Goal: Task Accomplishment & Management: Manage account settings

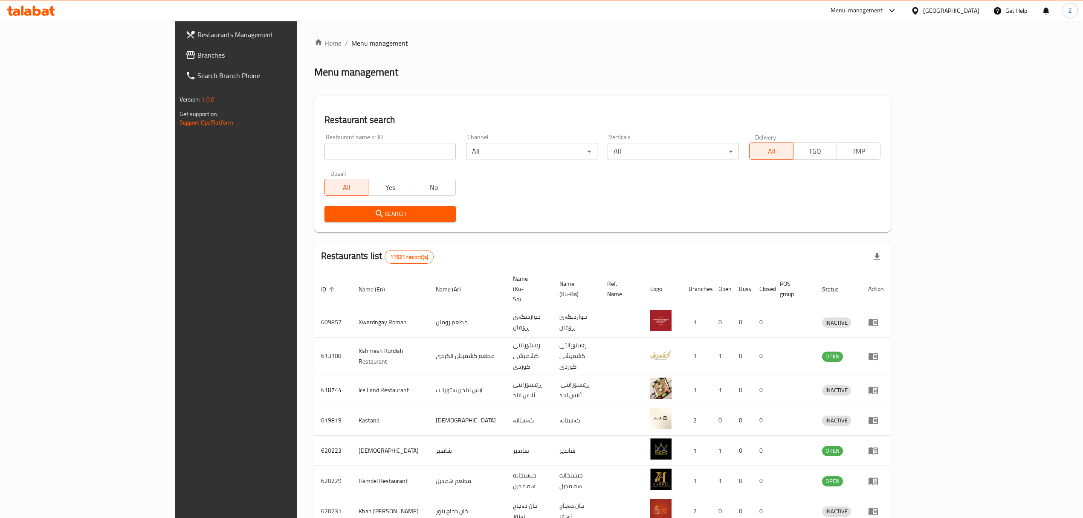
click at [324, 156] on input "search" at bounding box center [389, 151] width 131 height 17
type input "ح"
click button "Search" at bounding box center [389, 214] width 131 height 16
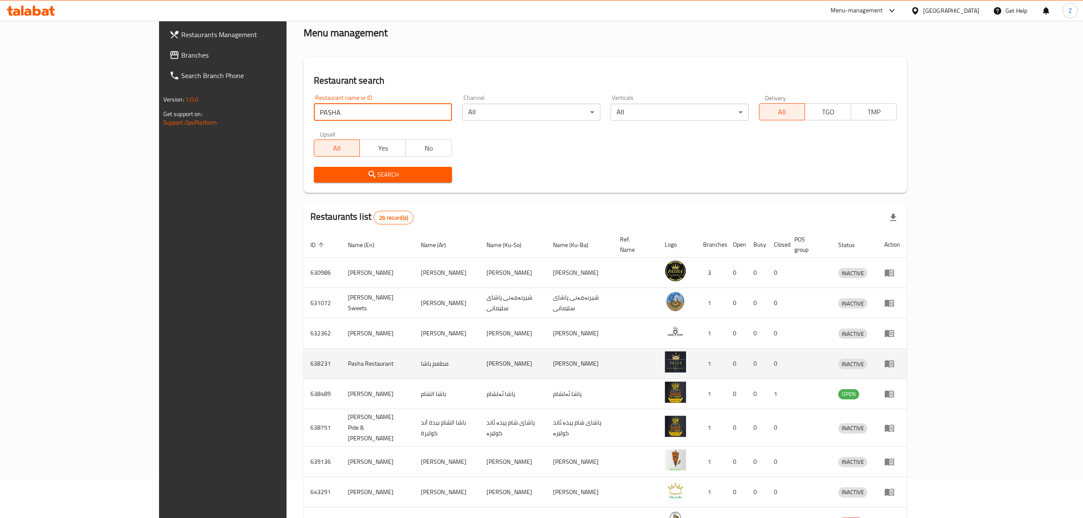
scroll to position [38, 0]
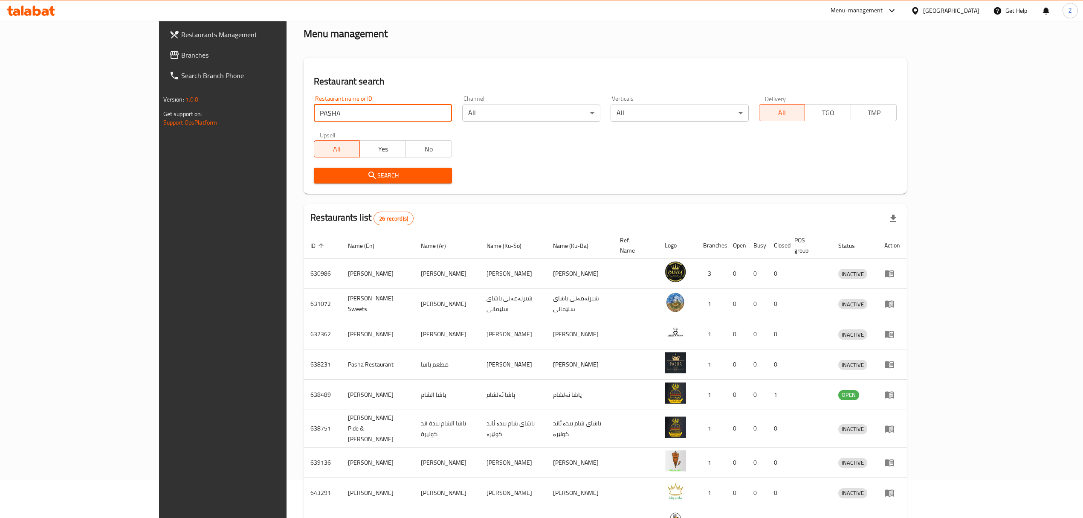
click at [314, 111] on input "PASHA" at bounding box center [383, 112] width 138 height 17
type input "[PERSON_NAME]"
click button "Search" at bounding box center [383, 176] width 138 height 16
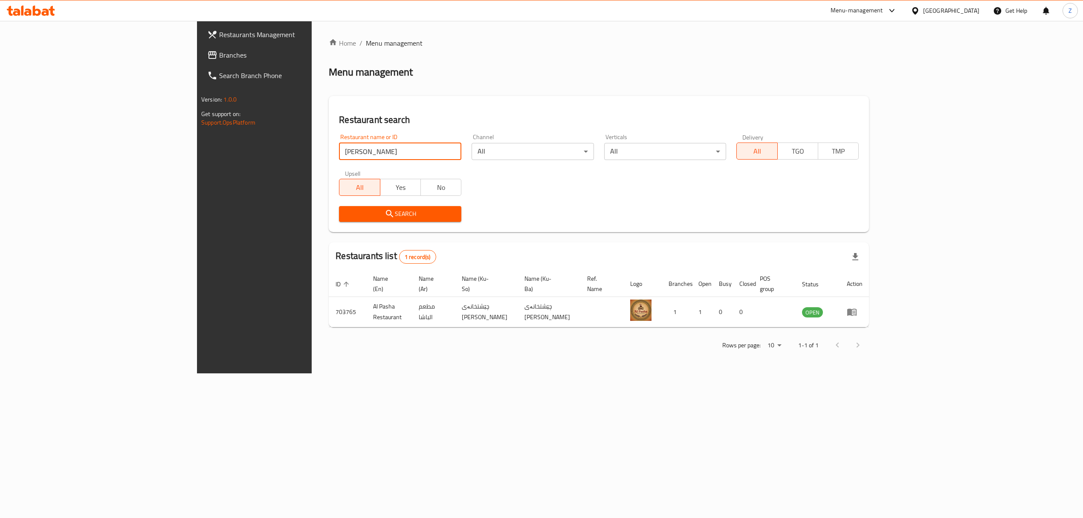
scroll to position [0, 0]
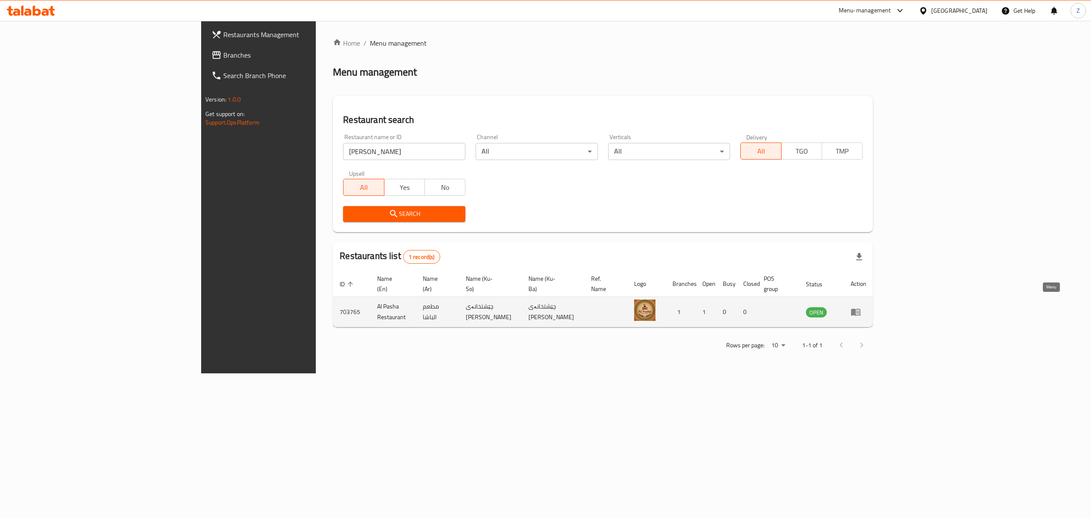
click at [861, 309] on icon "enhanced table" at bounding box center [855, 312] width 9 height 7
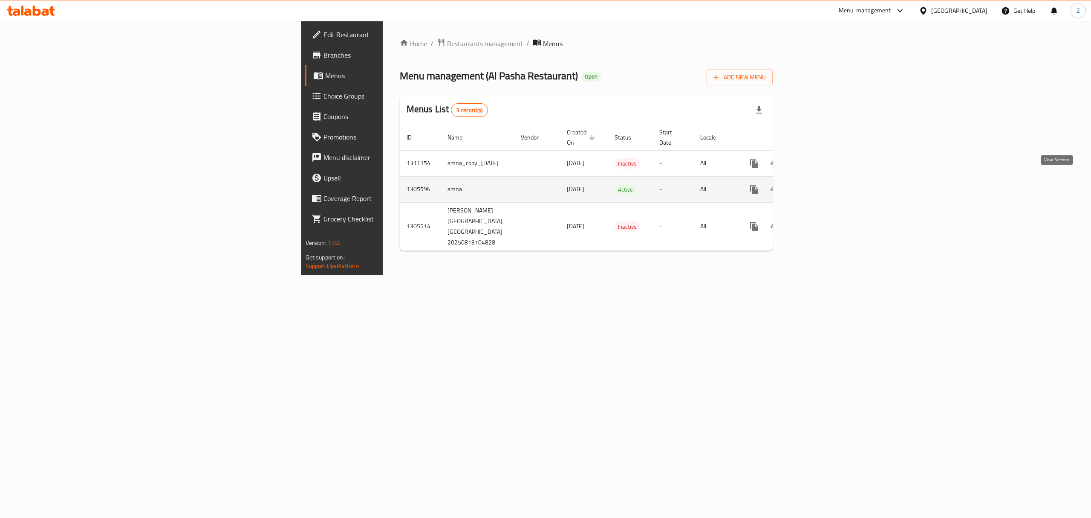
click at [826, 180] on link "enhanced table" at bounding box center [816, 189] width 20 height 20
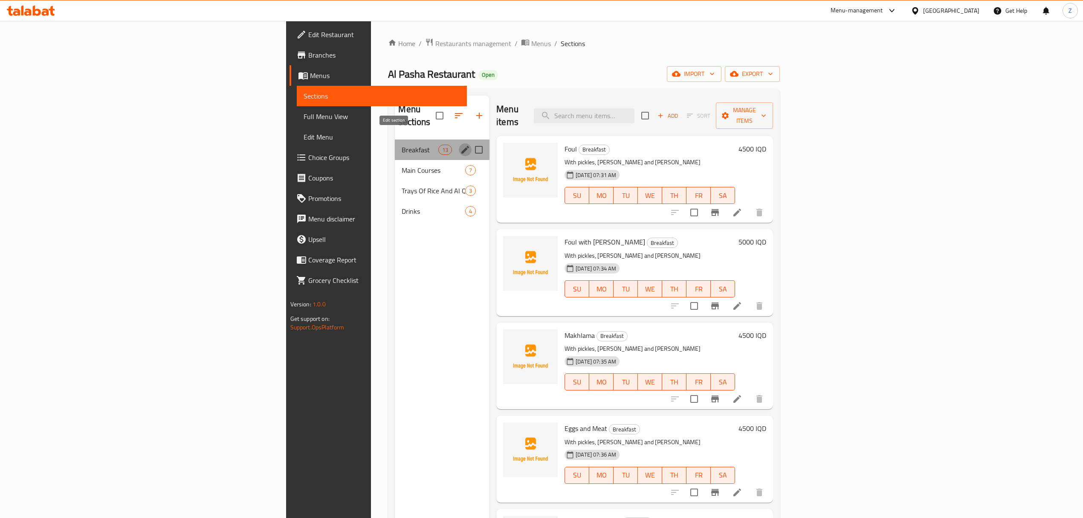
click at [460, 145] on icon "edit" at bounding box center [465, 150] width 10 height 10
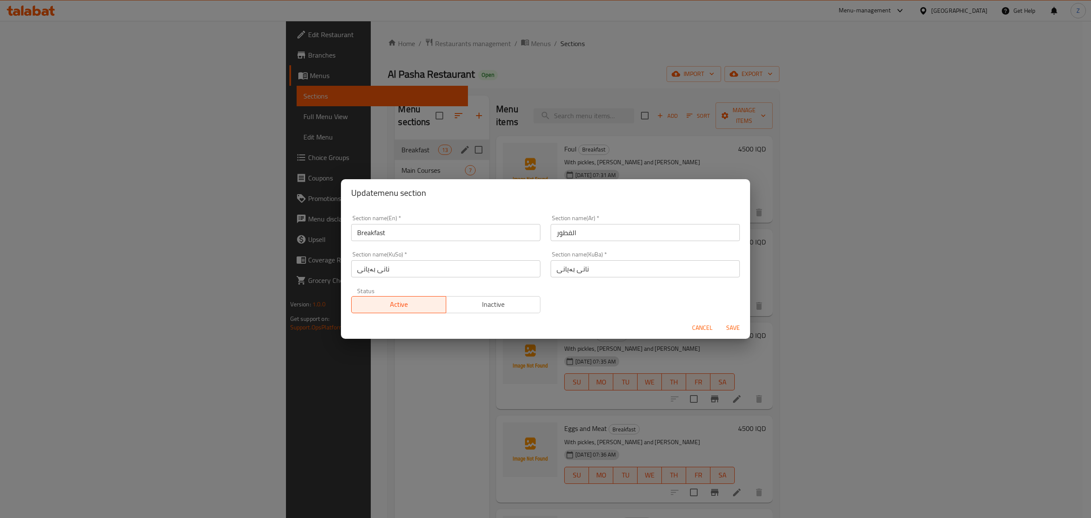
click at [490, 309] on span "Inactive" at bounding box center [494, 304] width 88 height 12
click at [739, 329] on span "Save" at bounding box center [733, 327] width 20 height 11
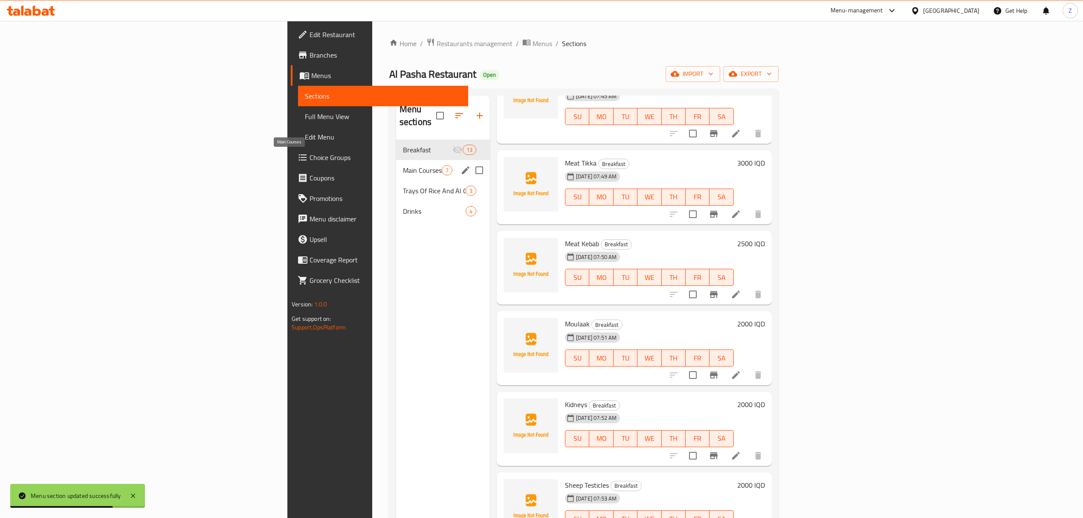
click at [403, 165] on span "Main Courses" at bounding box center [422, 170] width 39 height 10
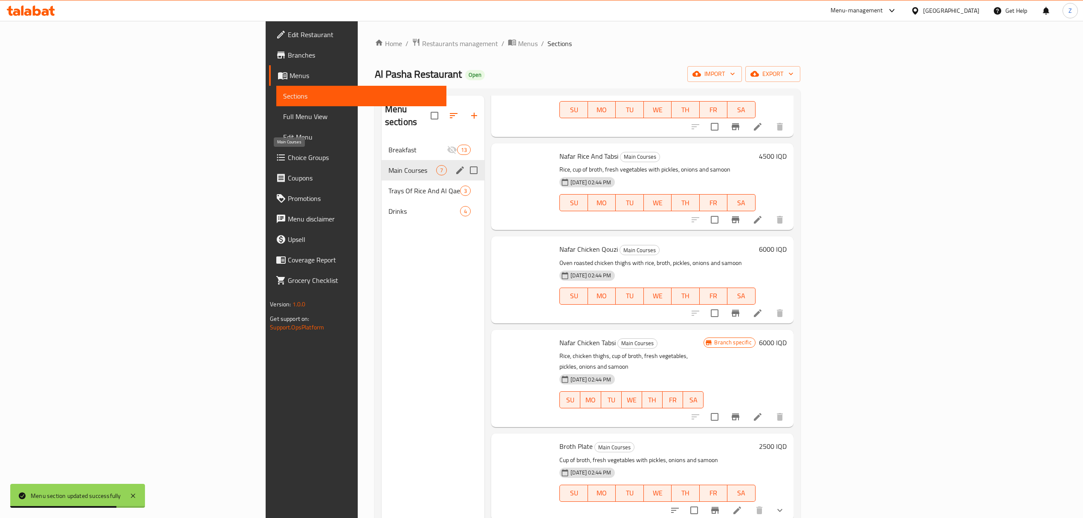
scroll to position [155, 0]
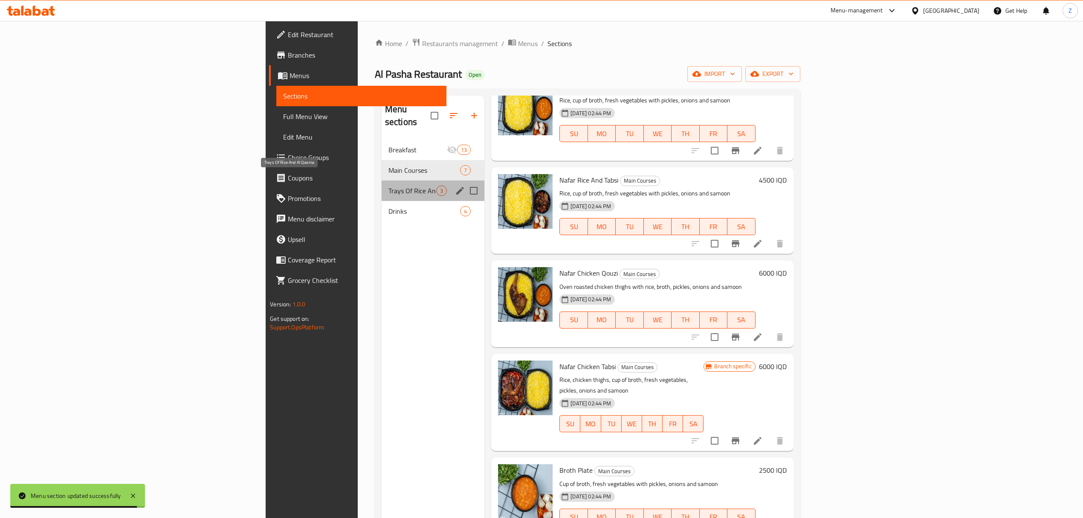
click at [388, 185] on span "Trays Of Rice And Al Qaema" at bounding box center [412, 190] width 48 height 10
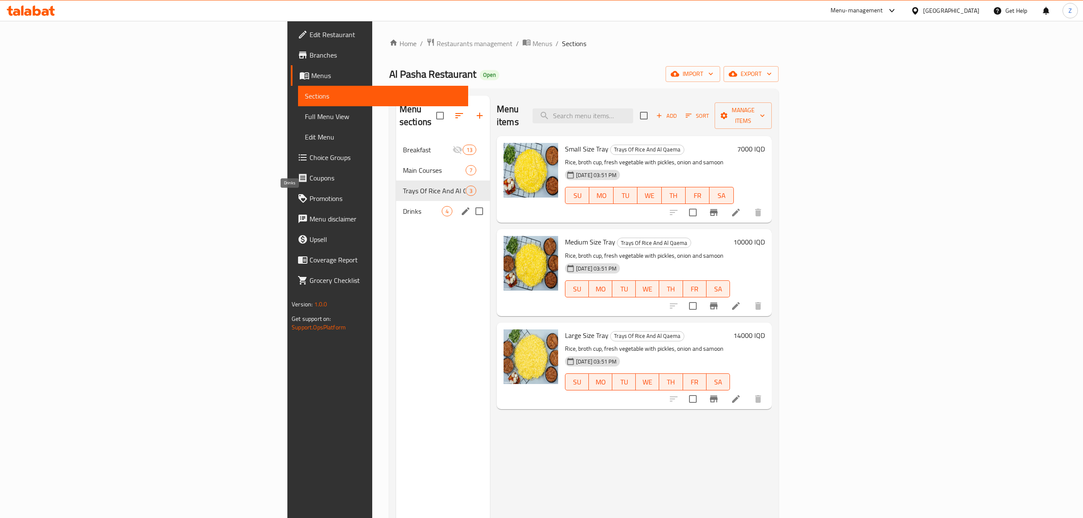
click at [403, 206] on span "Drinks" at bounding box center [422, 211] width 39 height 10
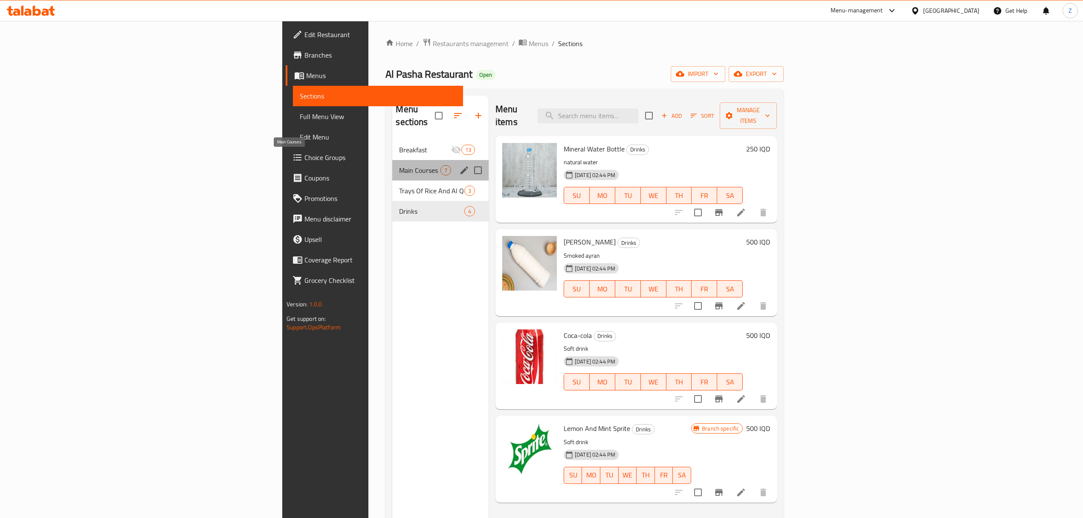
click at [399, 165] on span "Main Courses" at bounding box center [419, 170] width 41 height 10
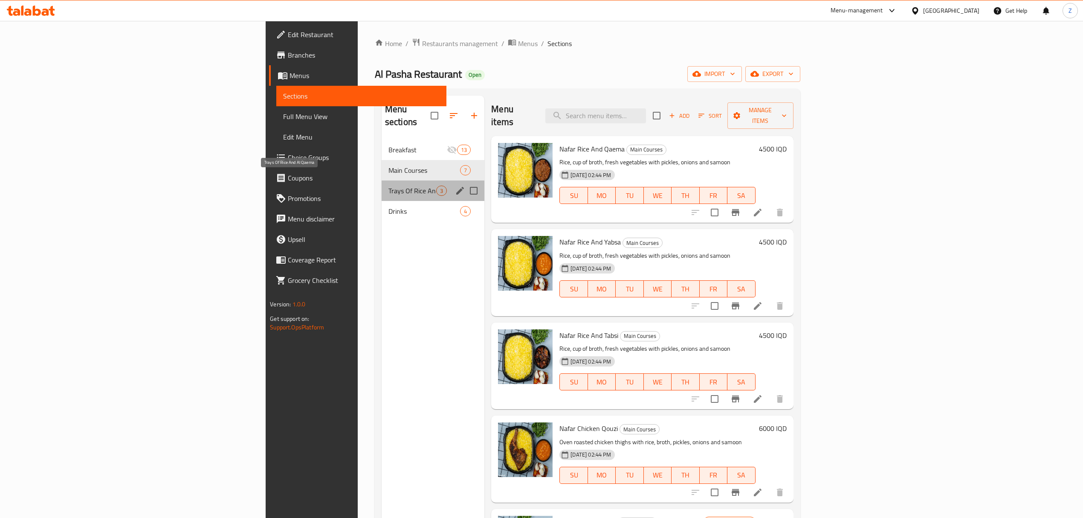
click at [388, 185] on span "Trays Of Rice And Al Qaema" at bounding box center [412, 190] width 48 height 10
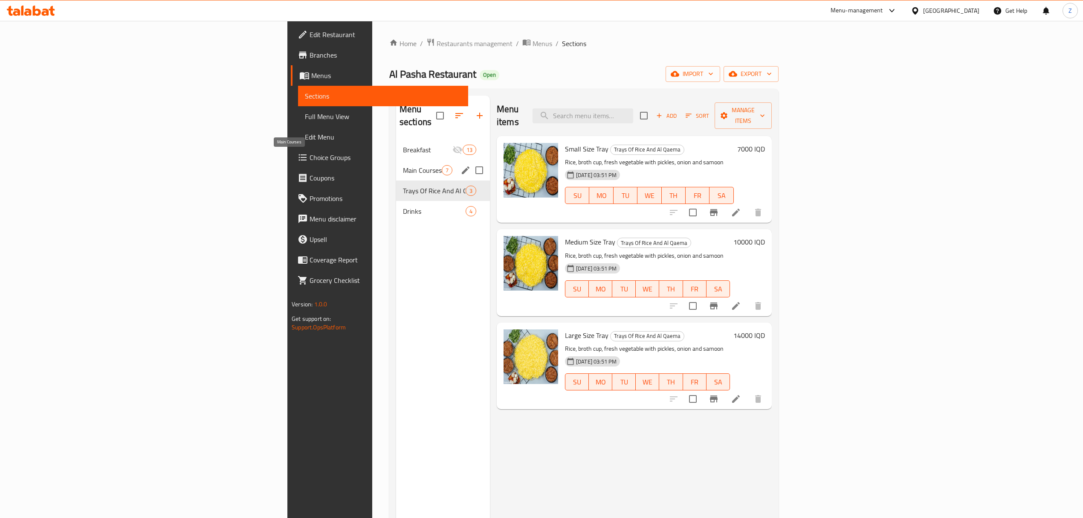
click at [403, 165] on span "Main Courses" at bounding box center [422, 170] width 39 height 10
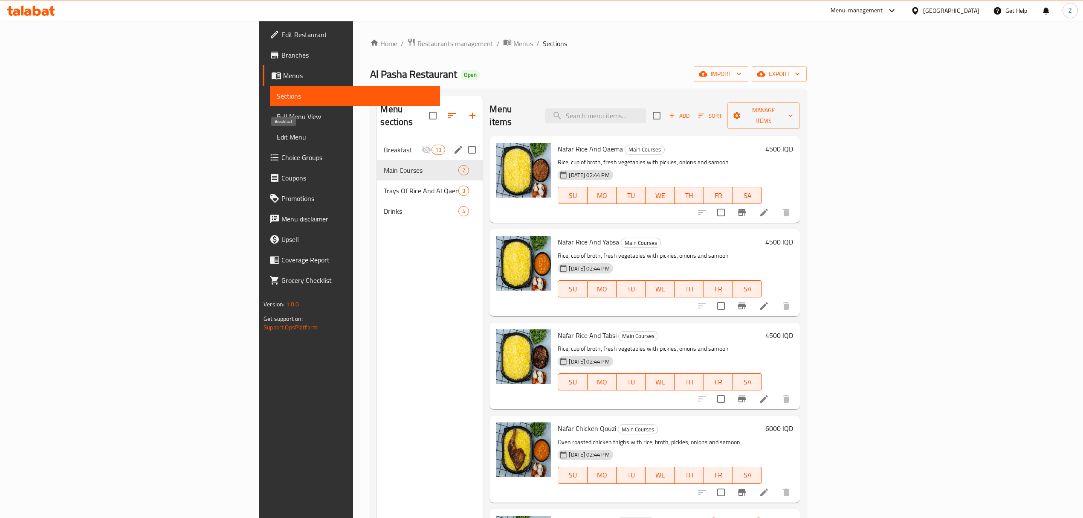
click at [384, 145] on span "Breakfast" at bounding box center [403, 150] width 38 height 10
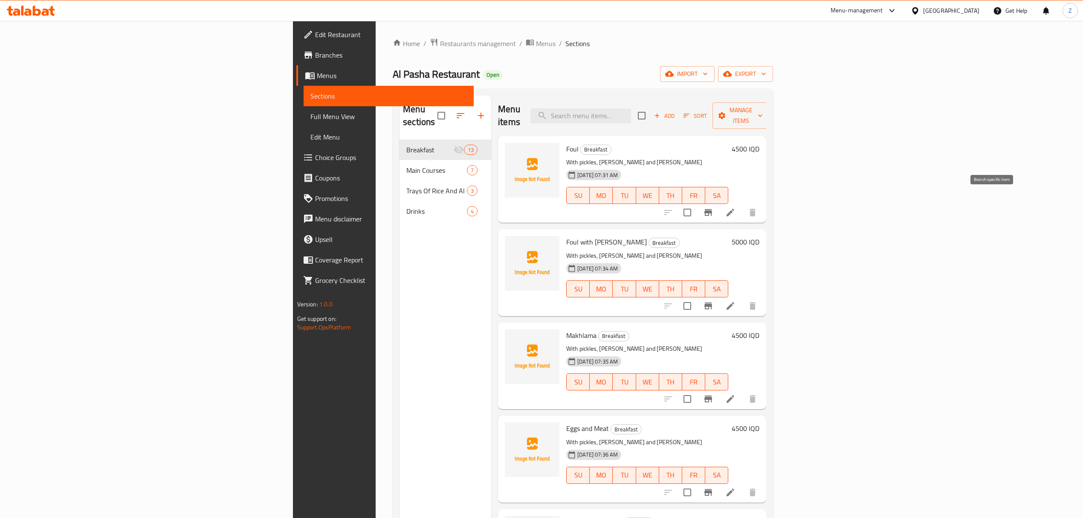
click at [718, 202] on button "Branch-specific-item" at bounding box center [708, 212] width 20 height 20
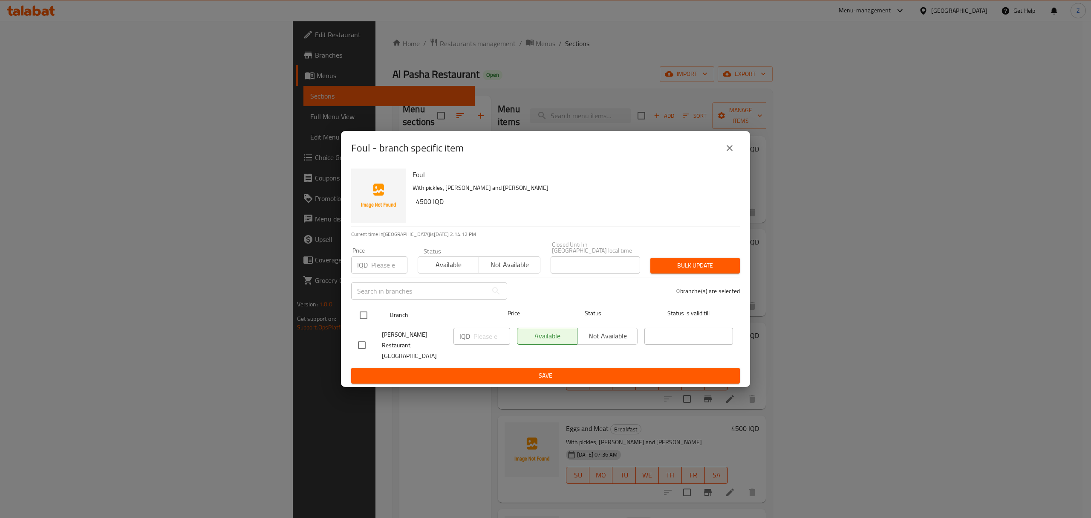
click at [356, 317] on input "checkbox" at bounding box center [364, 315] width 18 height 18
checkbox input "true"
click at [601, 338] on span "Not available" at bounding box center [607, 336] width 53 height 12
click at [729, 153] on icon "close" at bounding box center [730, 148] width 10 height 10
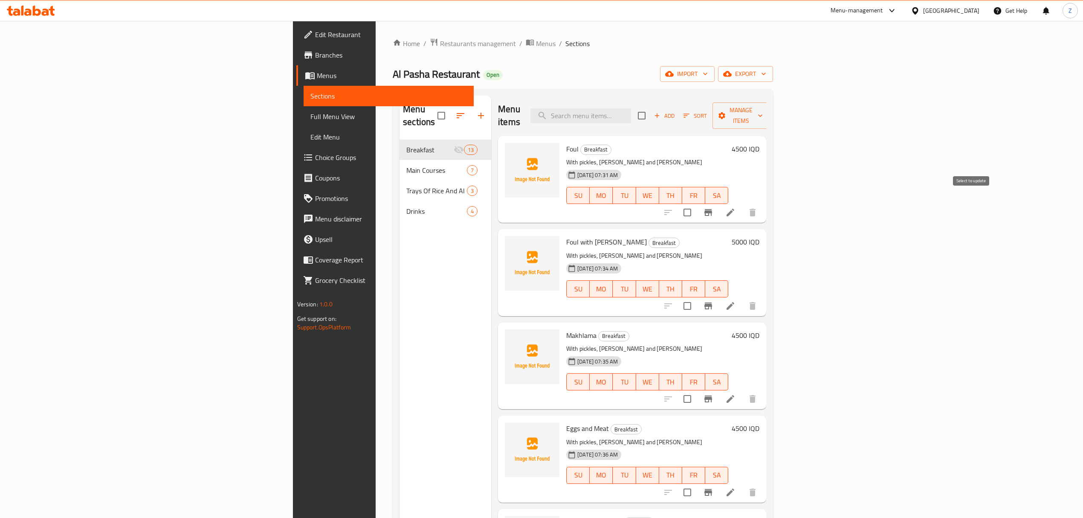
click at [696, 203] on input "checkbox" at bounding box center [687, 212] width 18 height 18
checkbox input "true"
click at [696, 297] on input "checkbox" at bounding box center [687, 306] width 18 height 18
checkbox input "true"
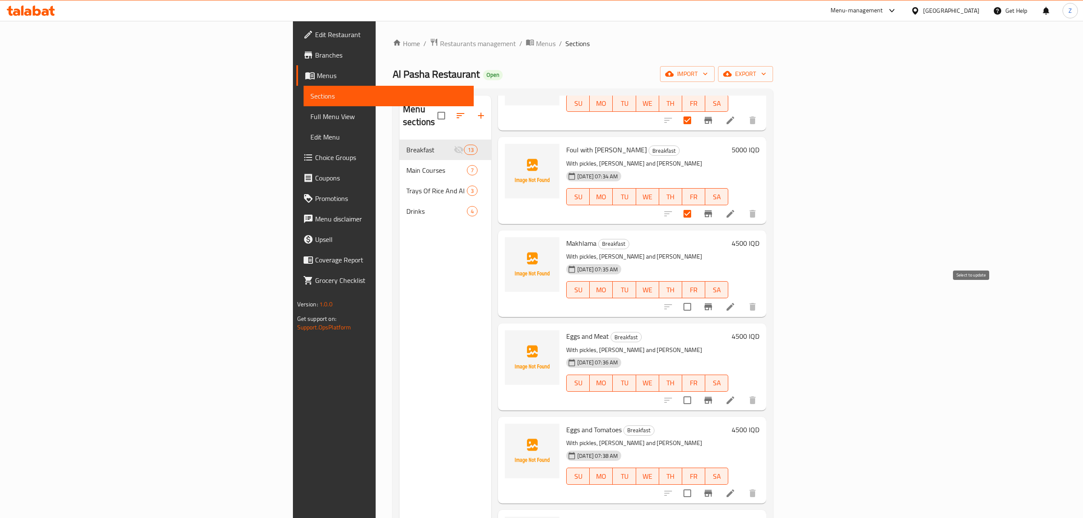
scroll to position [91, 0]
click at [696, 298] on input "checkbox" at bounding box center [687, 307] width 18 height 18
checkbox input "true"
click at [696, 392] on input "checkbox" at bounding box center [687, 401] width 18 height 18
checkbox input "true"
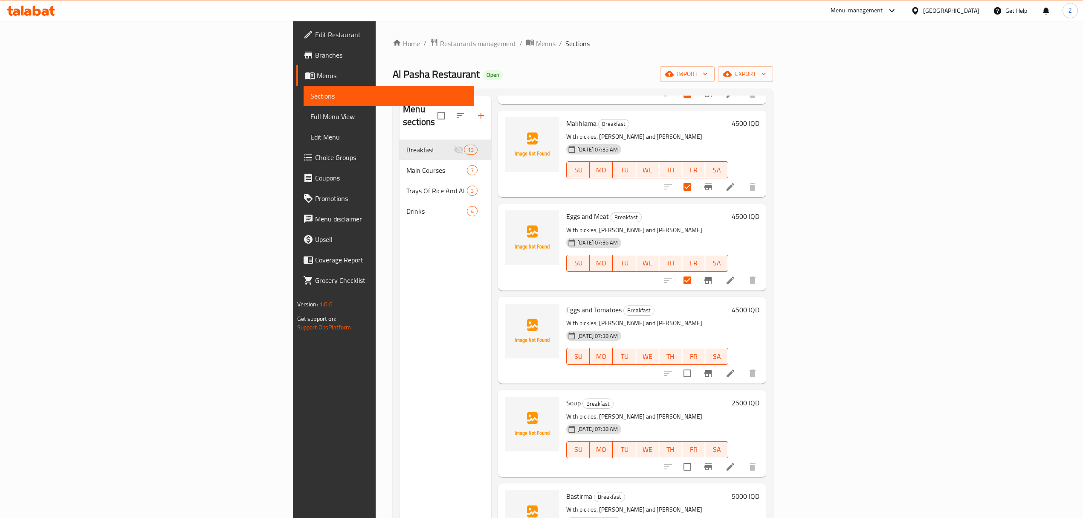
scroll to position [214, 0]
click at [696, 363] on input "checkbox" at bounding box center [687, 371] width 18 height 18
checkbox input "true"
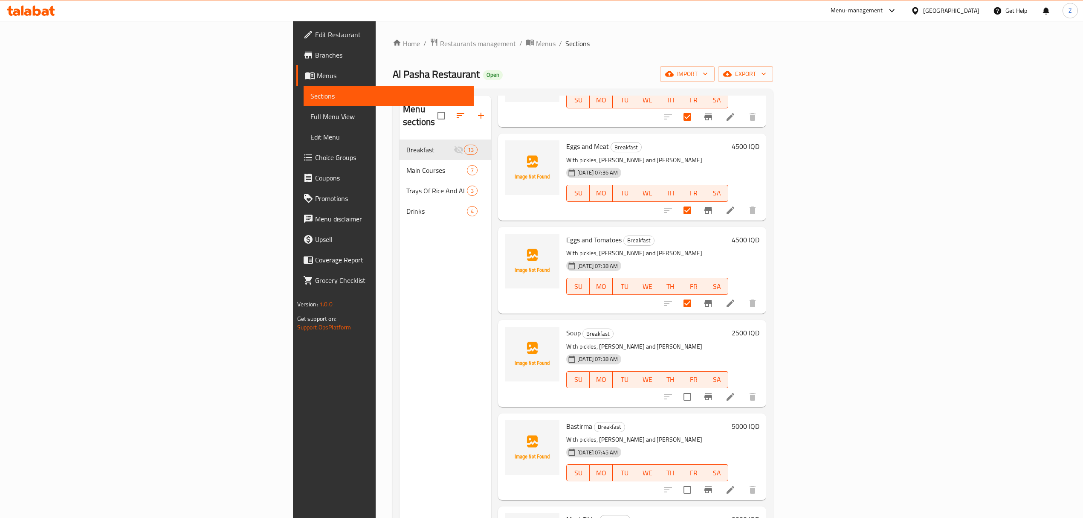
scroll to position [282, 0]
click at [696, 387] on input "checkbox" at bounding box center [687, 396] width 18 height 18
checkbox input "true"
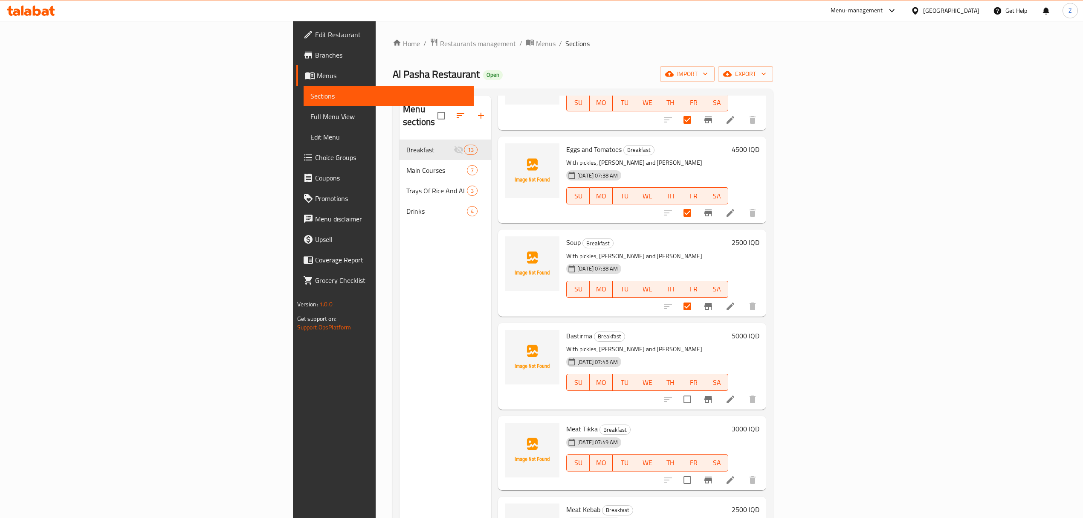
scroll to position [373, 0]
click at [696, 390] on input "checkbox" at bounding box center [687, 399] width 18 height 18
checkbox input "true"
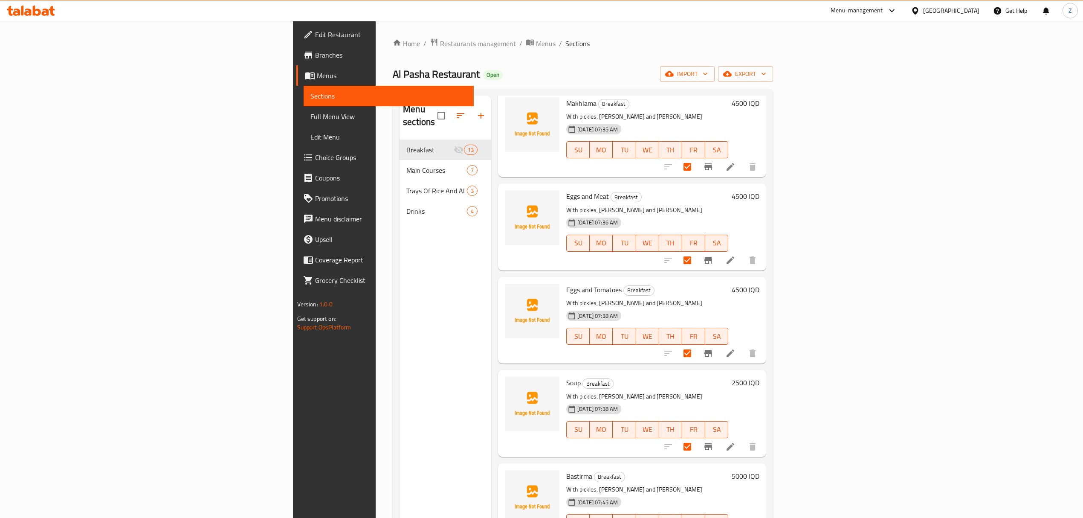
scroll to position [0, 0]
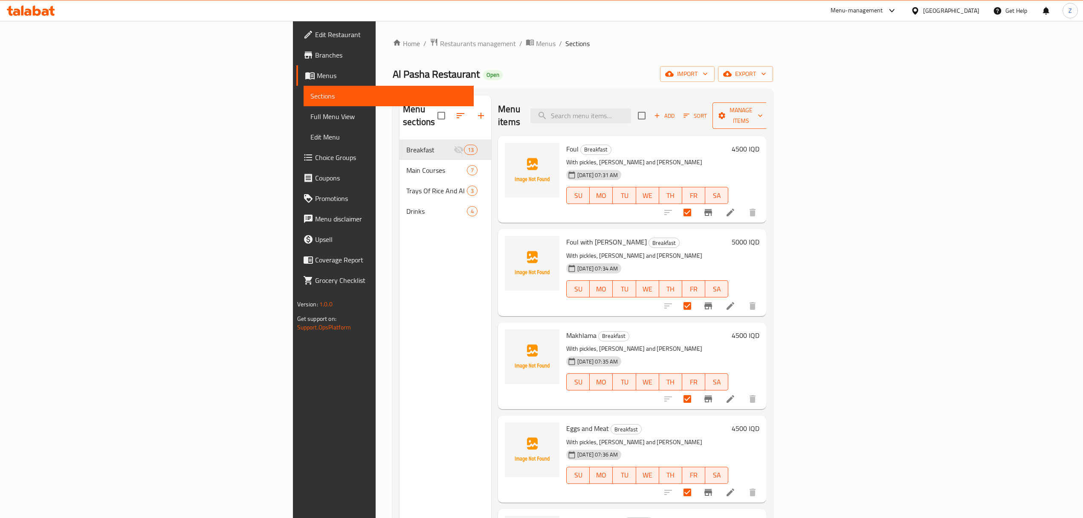
click at [763, 111] on span "Manage items" at bounding box center [740, 115] width 43 height 21
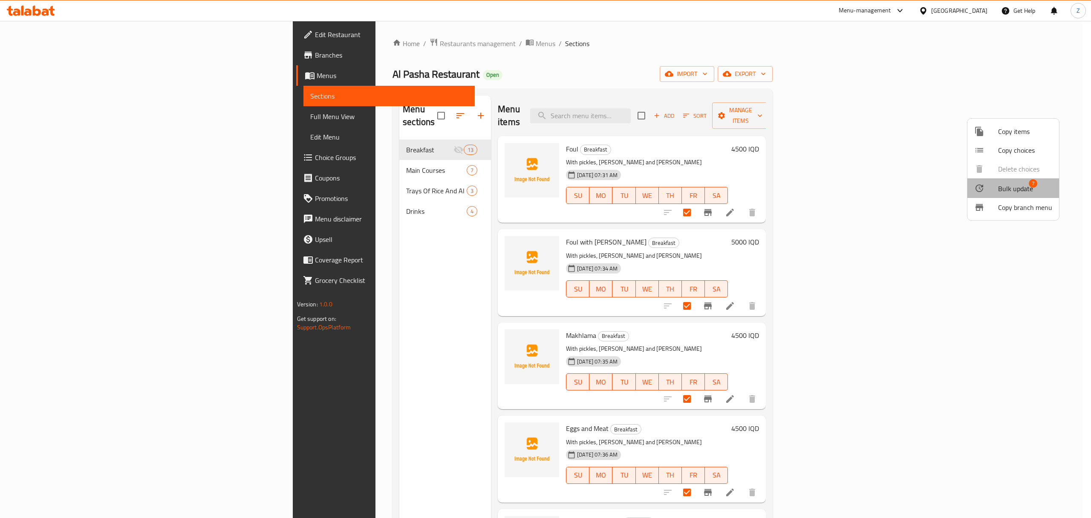
click at [1019, 188] on span "Bulk update" at bounding box center [1015, 188] width 35 height 10
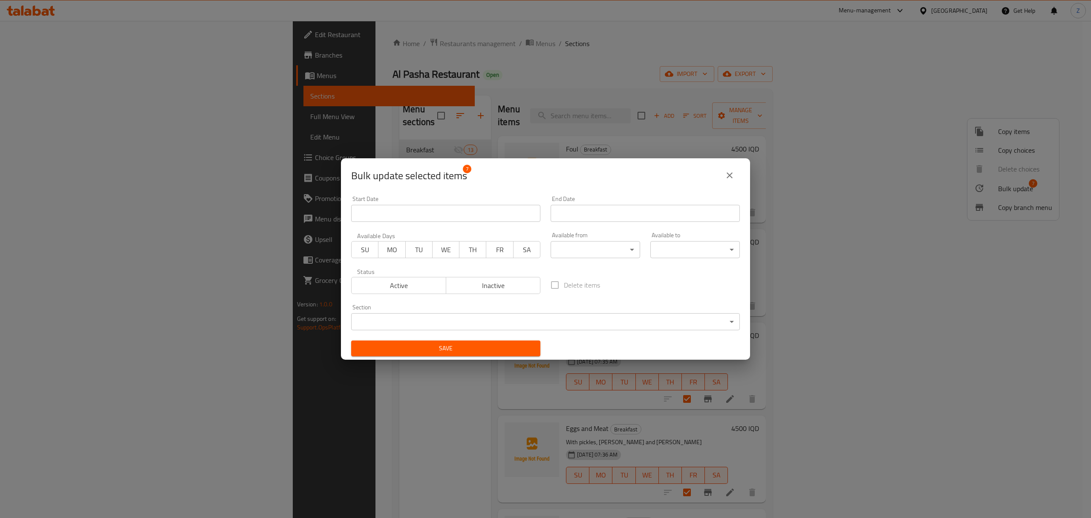
click at [387, 324] on body "​ Menu-management [GEOGRAPHIC_DATA] Get Help Z Edit Restaurant Branches Menus S…" at bounding box center [545, 269] width 1091 height 497
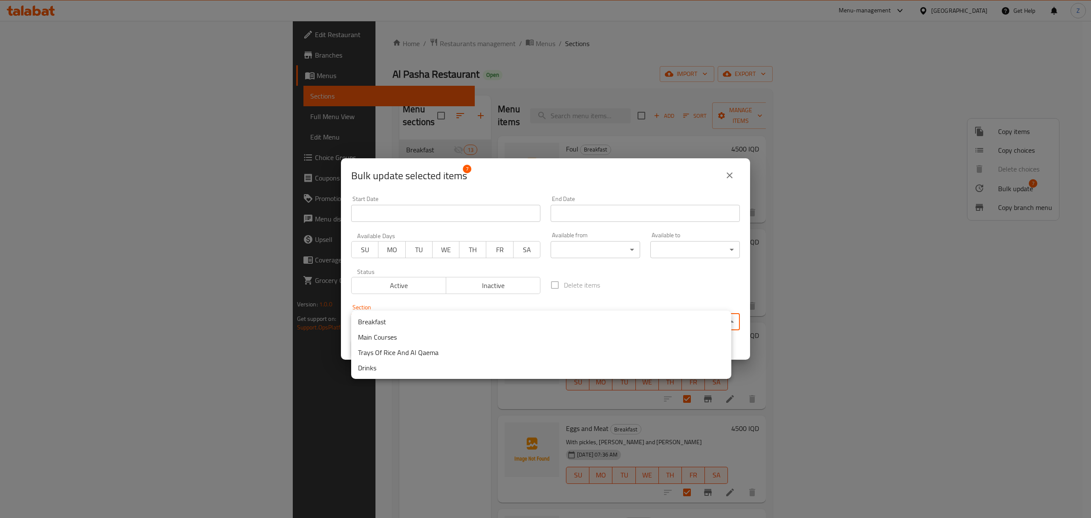
click at [706, 284] on div at bounding box center [545, 259] width 1091 height 518
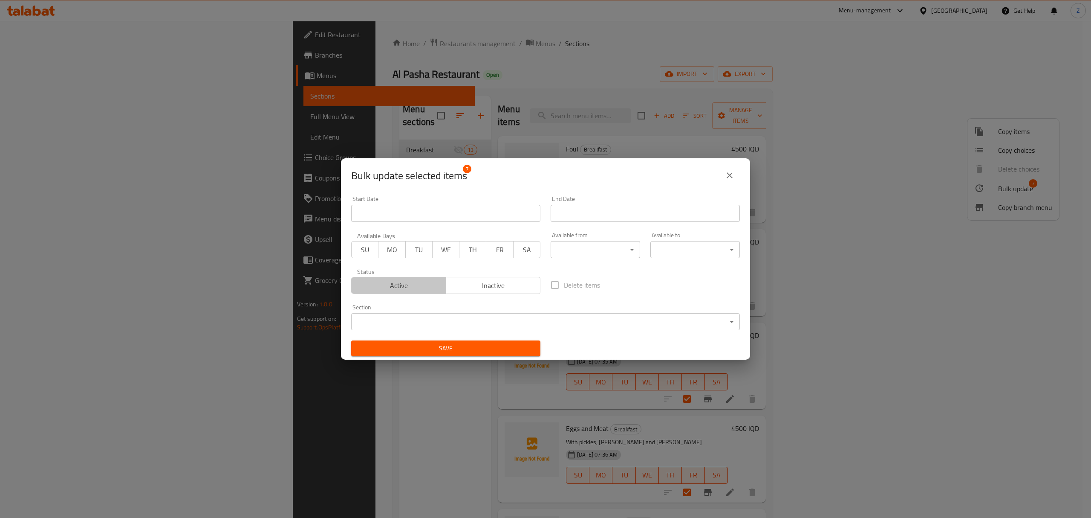
click at [425, 287] on span "Active" at bounding box center [399, 285] width 88 height 12
click at [552, 283] on label "Delete items" at bounding box center [573, 285] width 54 height 18
click at [487, 286] on span "Inactive" at bounding box center [494, 285] width 88 height 12
click at [413, 277] on button "Active" at bounding box center [398, 285] width 95 height 17
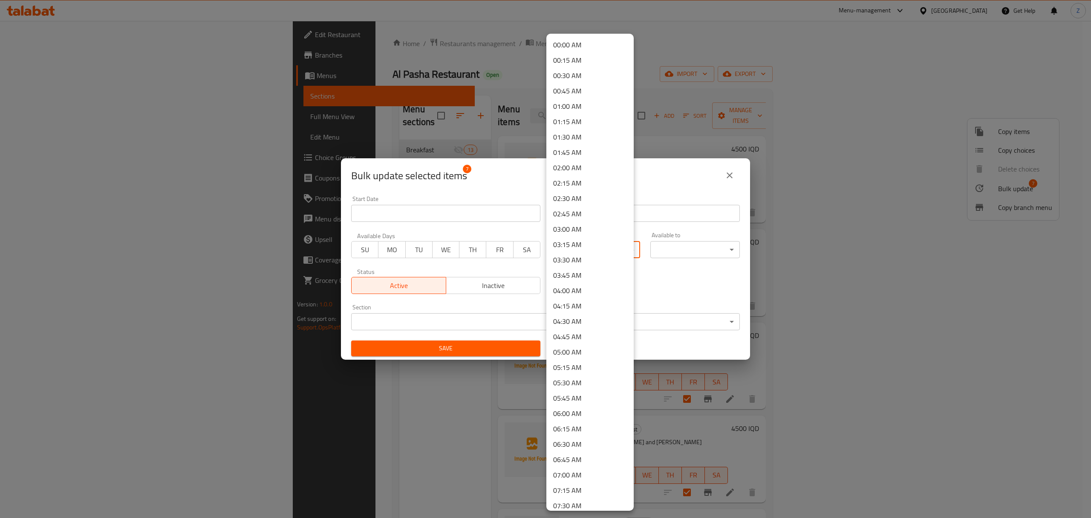
click at [609, 244] on body "​ Menu-management [GEOGRAPHIC_DATA] Get Help Z Edit Restaurant Branches Menus S…" at bounding box center [545, 269] width 1091 height 497
click at [684, 283] on div at bounding box center [545, 259] width 1091 height 518
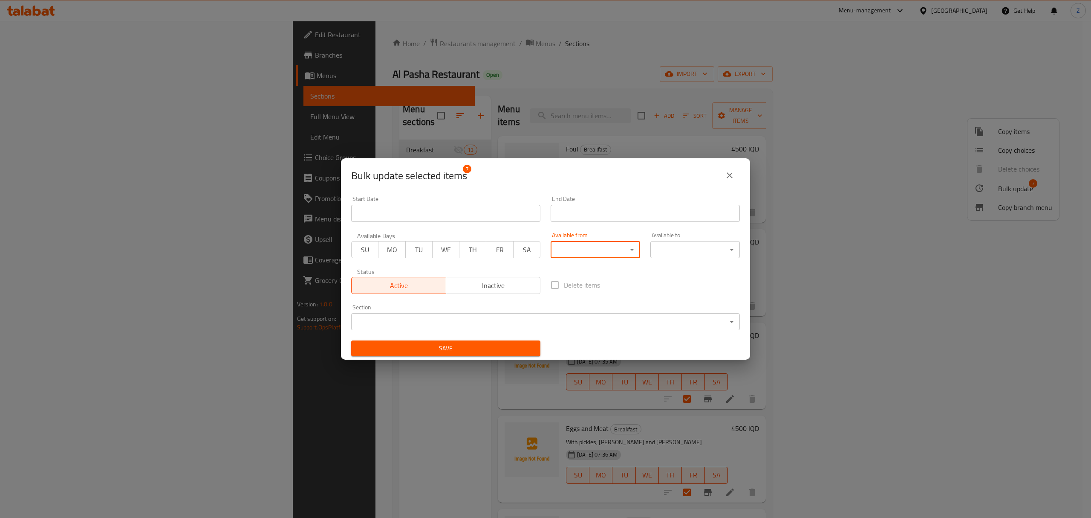
click at [448, 220] on input "Start Date" at bounding box center [445, 213] width 189 height 17
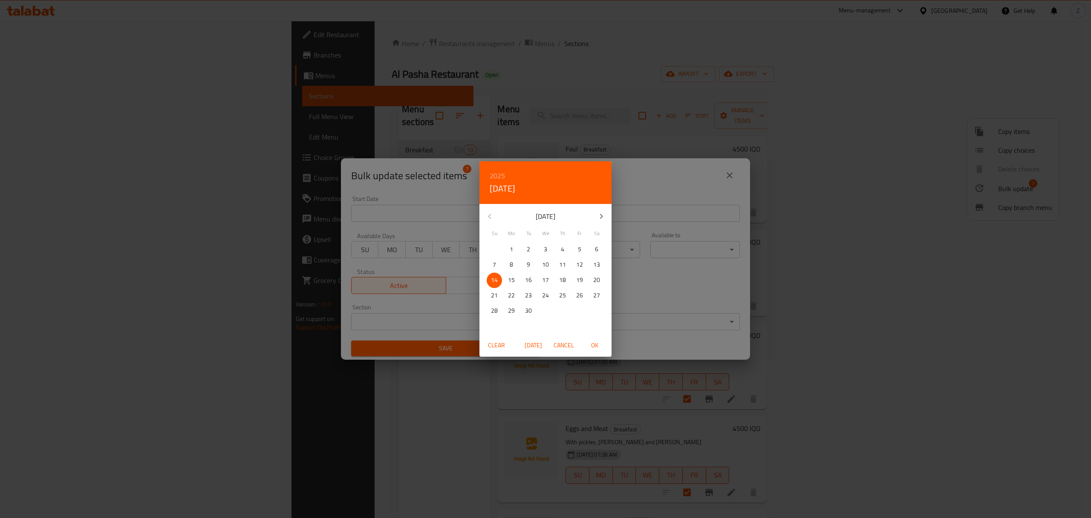
click at [641, 278] on div "2025 Sun, Sep [DATE] Mo Tu We Th Fr Sa 31 1 2 3 4 5 6 7 8 9 10 11 12 13 14 15 1…" at bounding box center [545, 259] width 1091 height 518
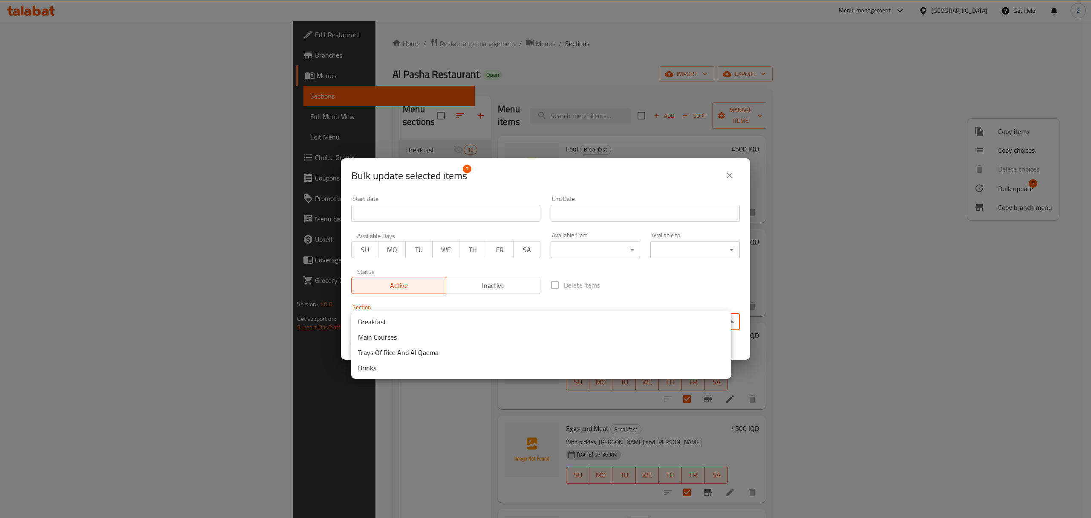
click at [645, 319] on body "​ Menu-management [GEOGRAPHIC_DATA] Get Help Z Edit Restaurant Branches Menus S…" at bounding box center [545, 269] width 1091 height 497
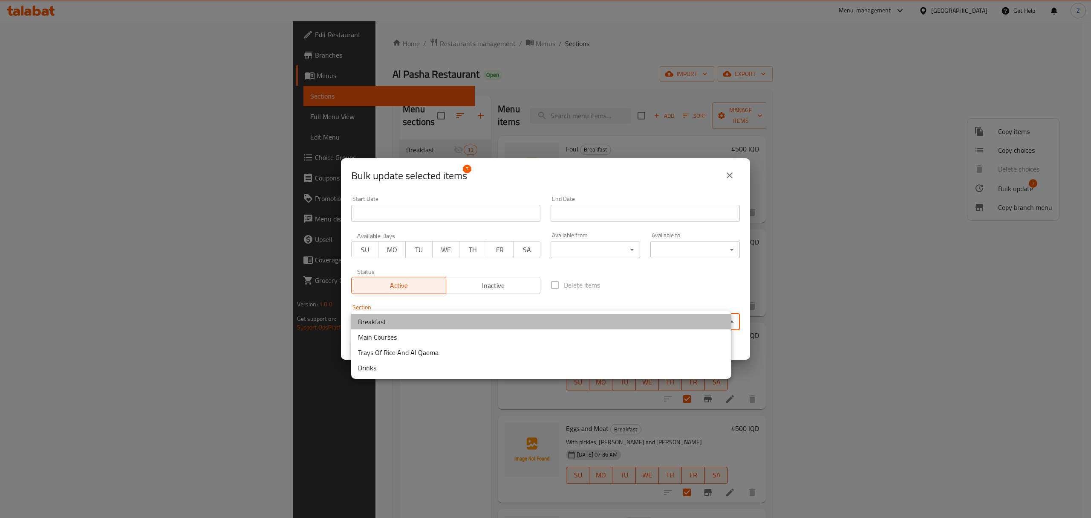
click at [629, 324] on li "Breakfast" at bounding box center [541, 321] width 380 height 15
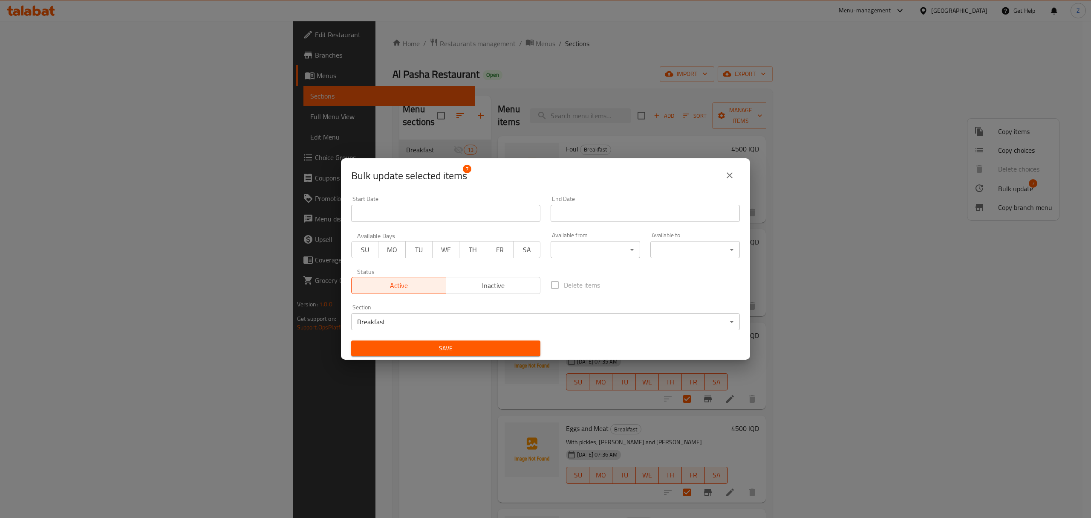
click at [554, 286] on label "Delete items" at bounding box center [573, 285] width 54 height 18
click at [474, 280] on span "Inactive" at bounding box center [494, 285] width 88 height 12
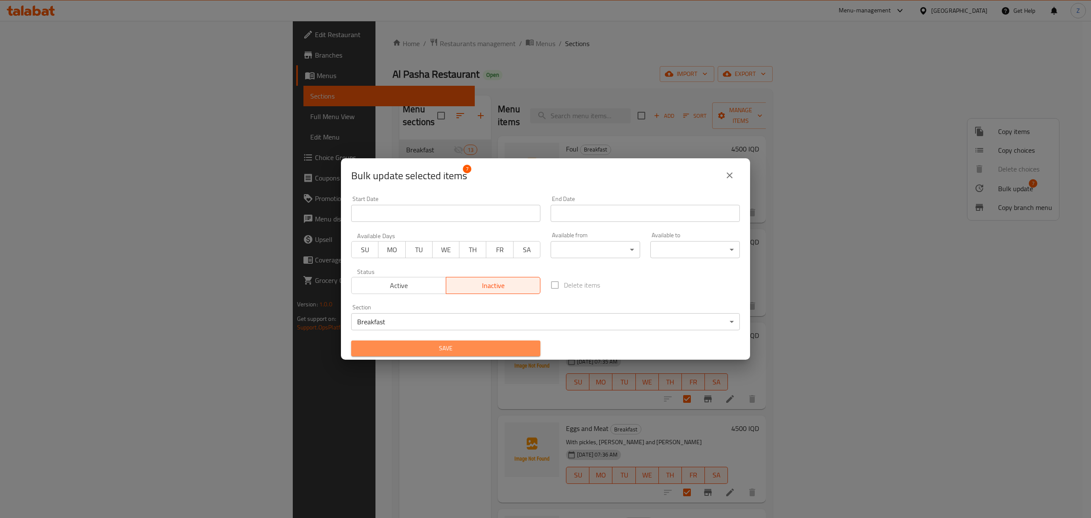
click at [460, 354] on button "Save" at bounding box center [445, 348] width 189 height 16
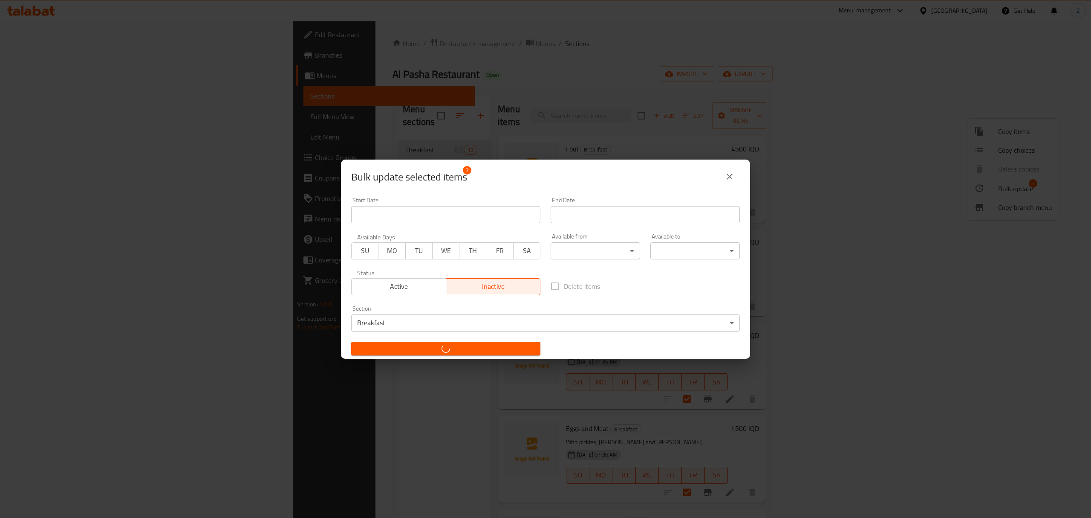
checkbox input "false"
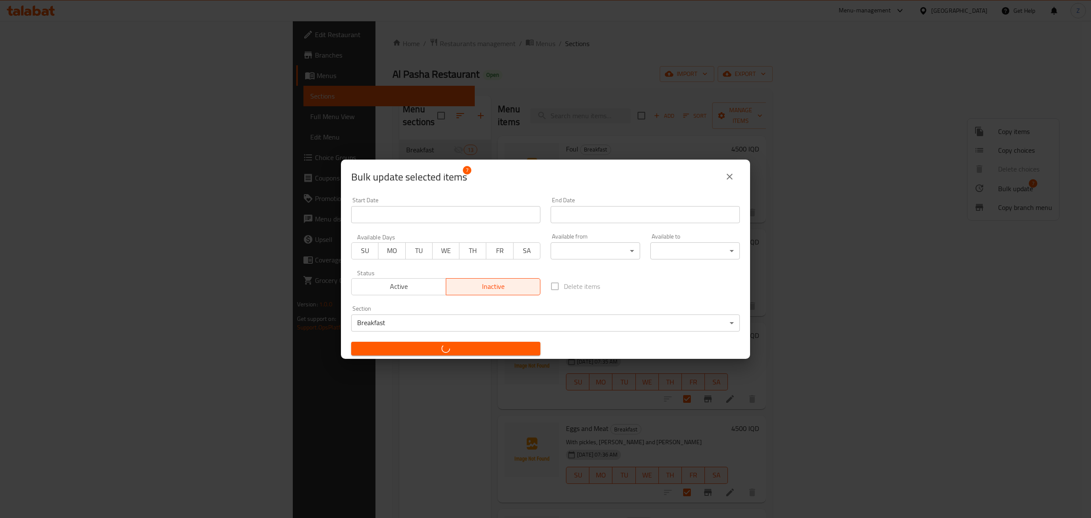
checkbox input "false"
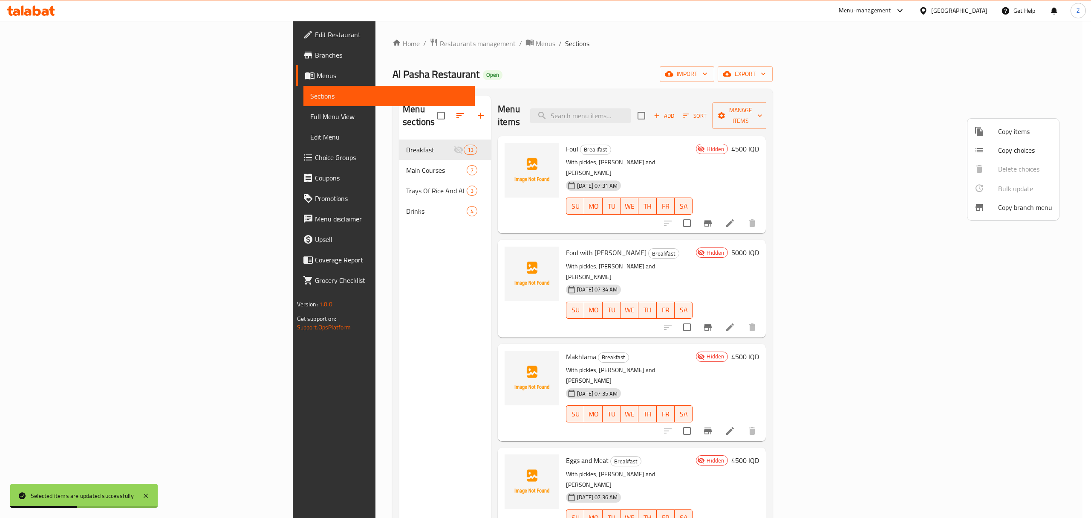
click at [217, 385] on div at bounding box center [545, 259] width 1091 height 518
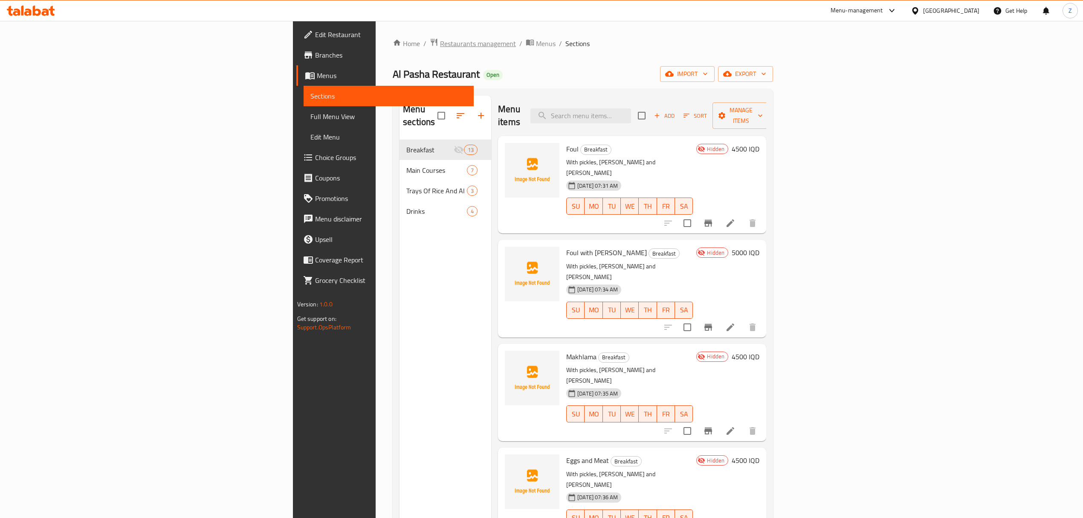
click at [440, 45] on span "Restaurants management" at bounding box center [478, 43] width 76 height 10
